Goal: Task Accomplishment & Management: Use online tool/utility

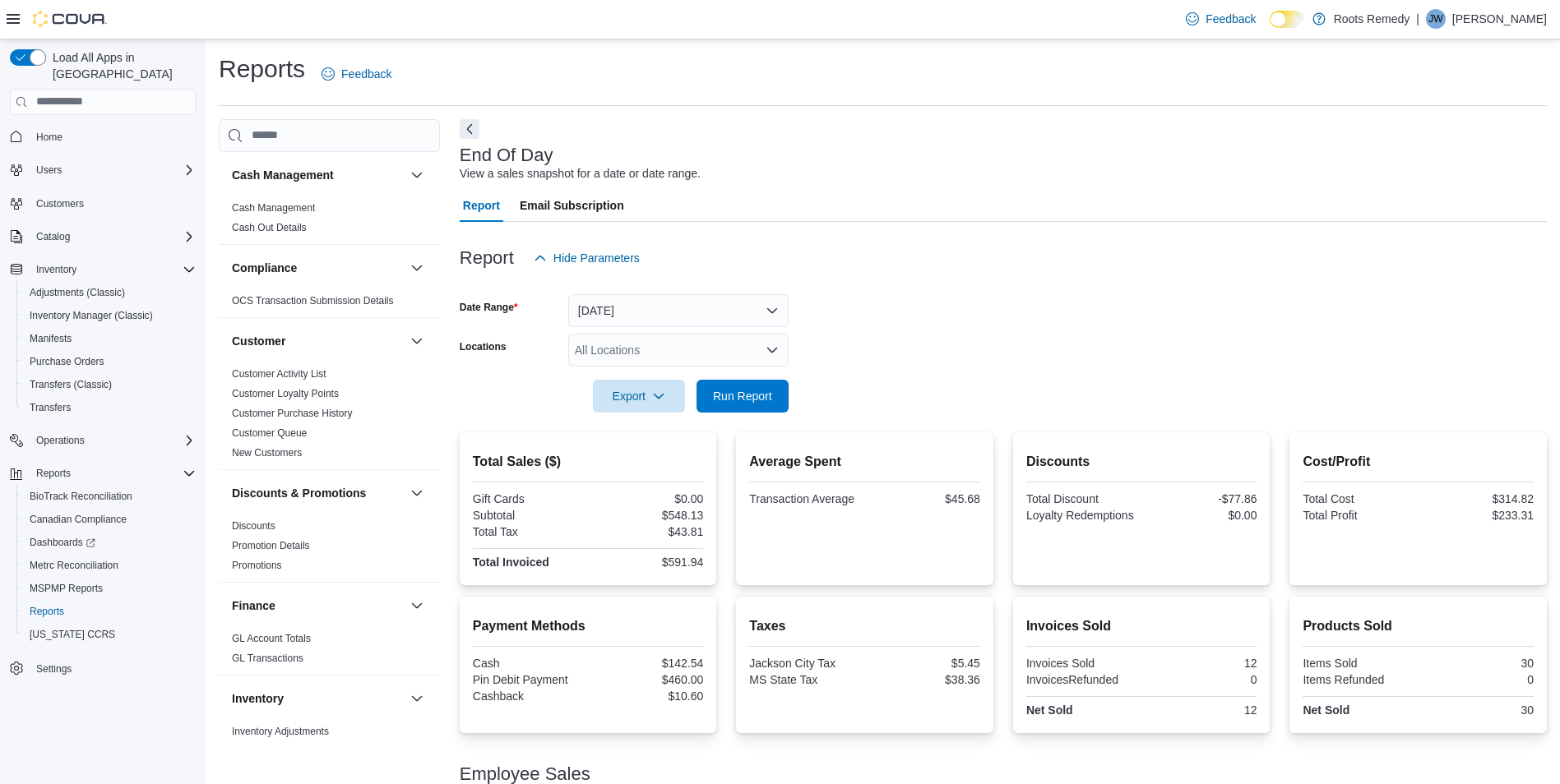
scroll to position [86, 0]
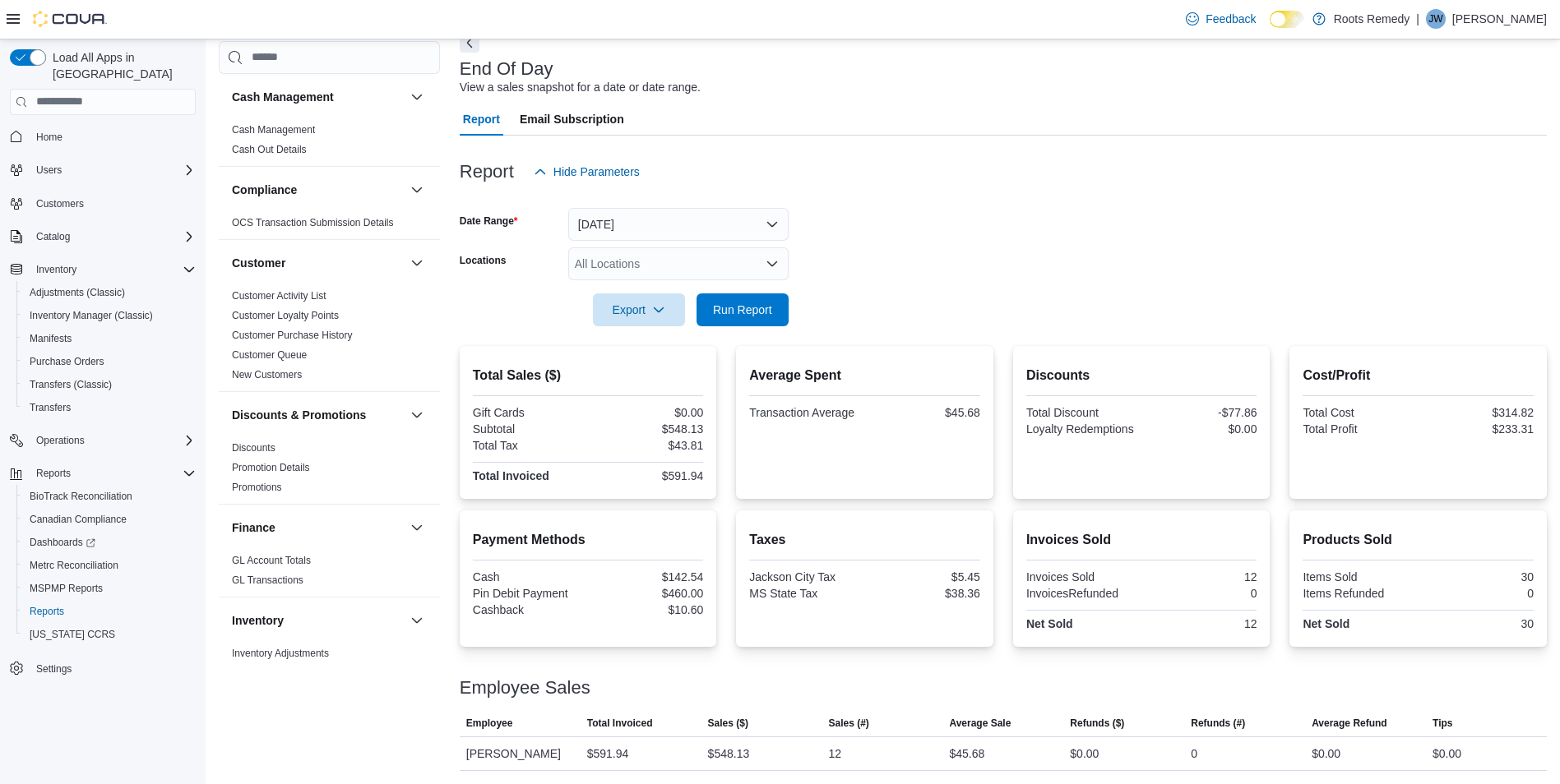
click at [676, 263] on div "All Locations" at bounding box center [679, 264] width 221 height 33
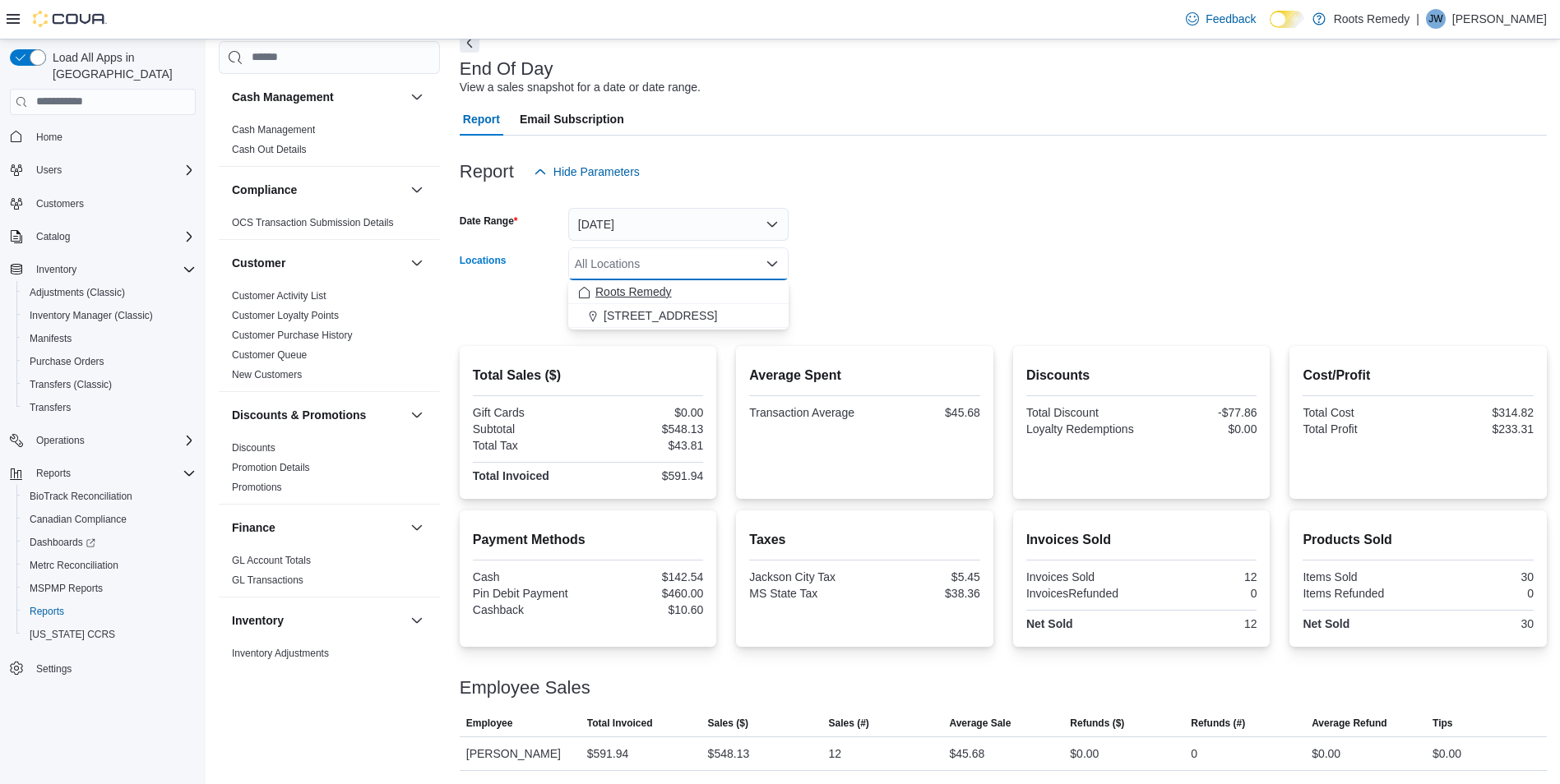
click at [638, 293] on span "Roots Remedy" at bounding box center [633, 292] width 77 height 16
click at [640, 293] on span "4300 N State St" at bounding box center [661, 292] width 114 height 16
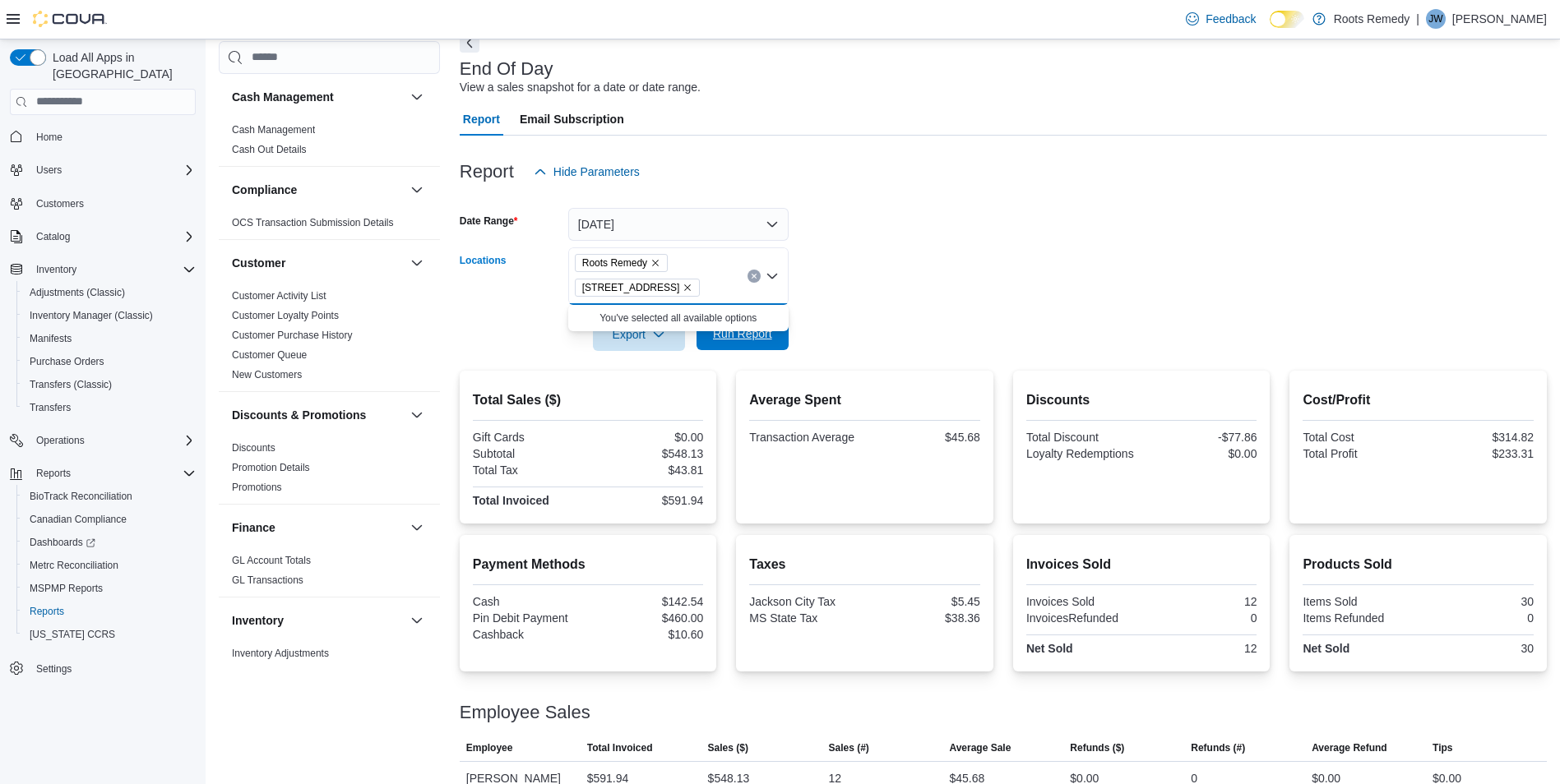
click at [745, 338] on span "Run Report" at bounding box center [743, 334] width 59 height 16
